Goal: Task Accomplishment & Management: Use online tool/utility

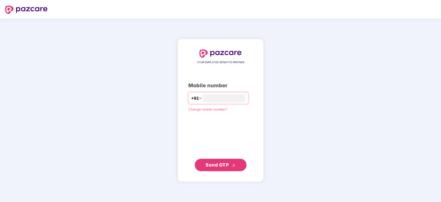
type input "**********"
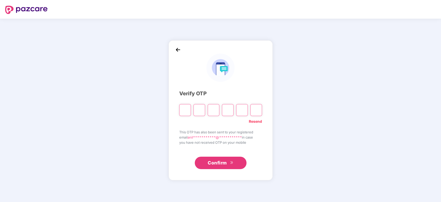
type input "*"
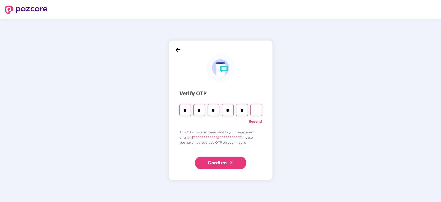
type input "*"
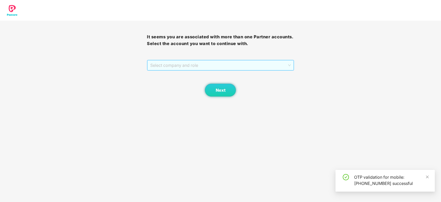
click at [199, 64] on span "Select company and role" at bounding box center [220, 65] width 140 height 10
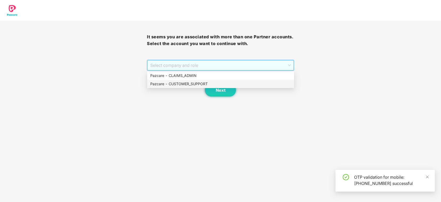
click at [192, 80] on div "Pazcare - CUSTOMER_SUPPORT" at bounding box center [220, 84] width 147 height 8
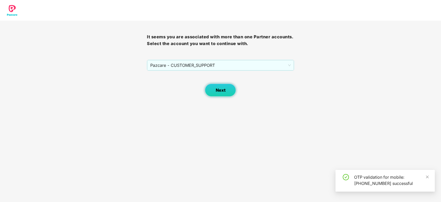
click at [214, 95] on button "Next" at bounding box center [220, 90] width 31 height 13
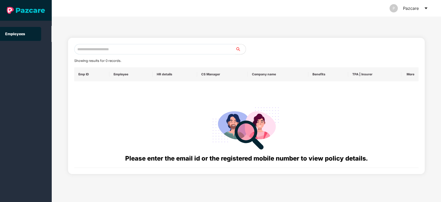
click at [427, 7] on icon "caret-down" at bounding box center [426, 8] width 4 height 4
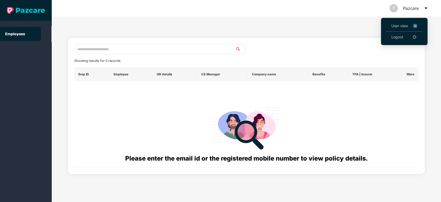
click at [399, 25] on span "User view" at bounding box center [404, 26] width 26 height 6
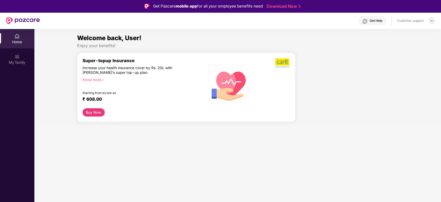
click at [432, 22] on img at bounding box center [431, 21] width 4 height 4
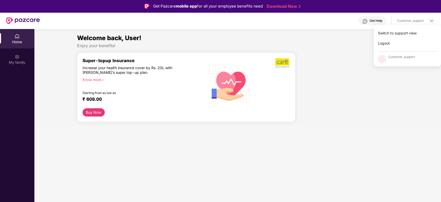
click at [411, 30] on div "Switch to support view" at bounding box center [407, 33] width 67 height 10
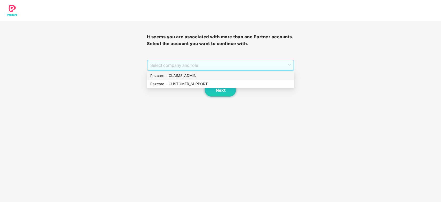
click at [238, 64] on span "Select company and role" at bounding box center [220, 65] width 140 height 10
click at [200, 76] on div "Pazcare - CLAIMS_ADMIN" at bounding box center [220, 76] width 141 height 6
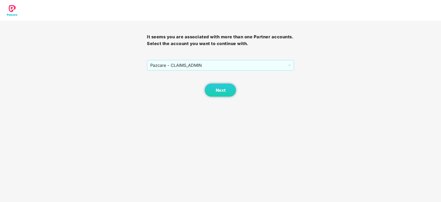
click at [223, 100] on body "It seems you are associated with more than one Partner accounts. Select the acc…" at bounding box center [220, 101] width 441 height 202
click at [221, 89] on span "Next" at bounding box center [220, 90] width 10 height 5
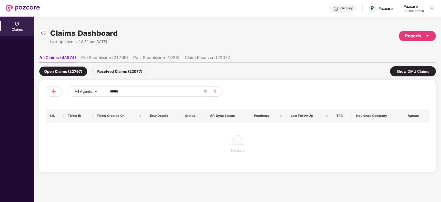
click at [155, 90] on input "******" at bounding box center [156, 91] width 93 height 8
click at [43, 30] on img at bounding box center [43, 32] width 5 height 5
click at [125, 71] on div "Resolved Claims (22096)" at bounding box center [119, 71] width 55 height 10
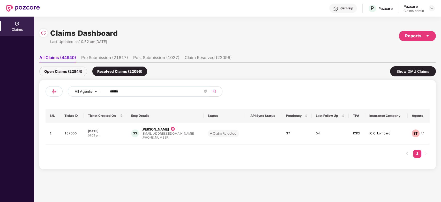
click at [184, 132] on div "SS Sachin Santhosh sachin@scimplify.com +919833207364" at bounding box center [165, 133] width 68 height 13
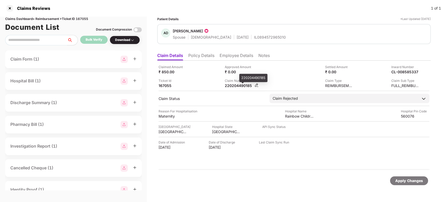
click at [241, 86] on div "220204490185" at bounding box center [239, 85] width 28 height 5
copy div "220204490185"
click at [241, 86] on div "220204490185" at bounding box center [239, 85] width 28 height 5
